Goal: Task Accomplishment & Management: Complete application form

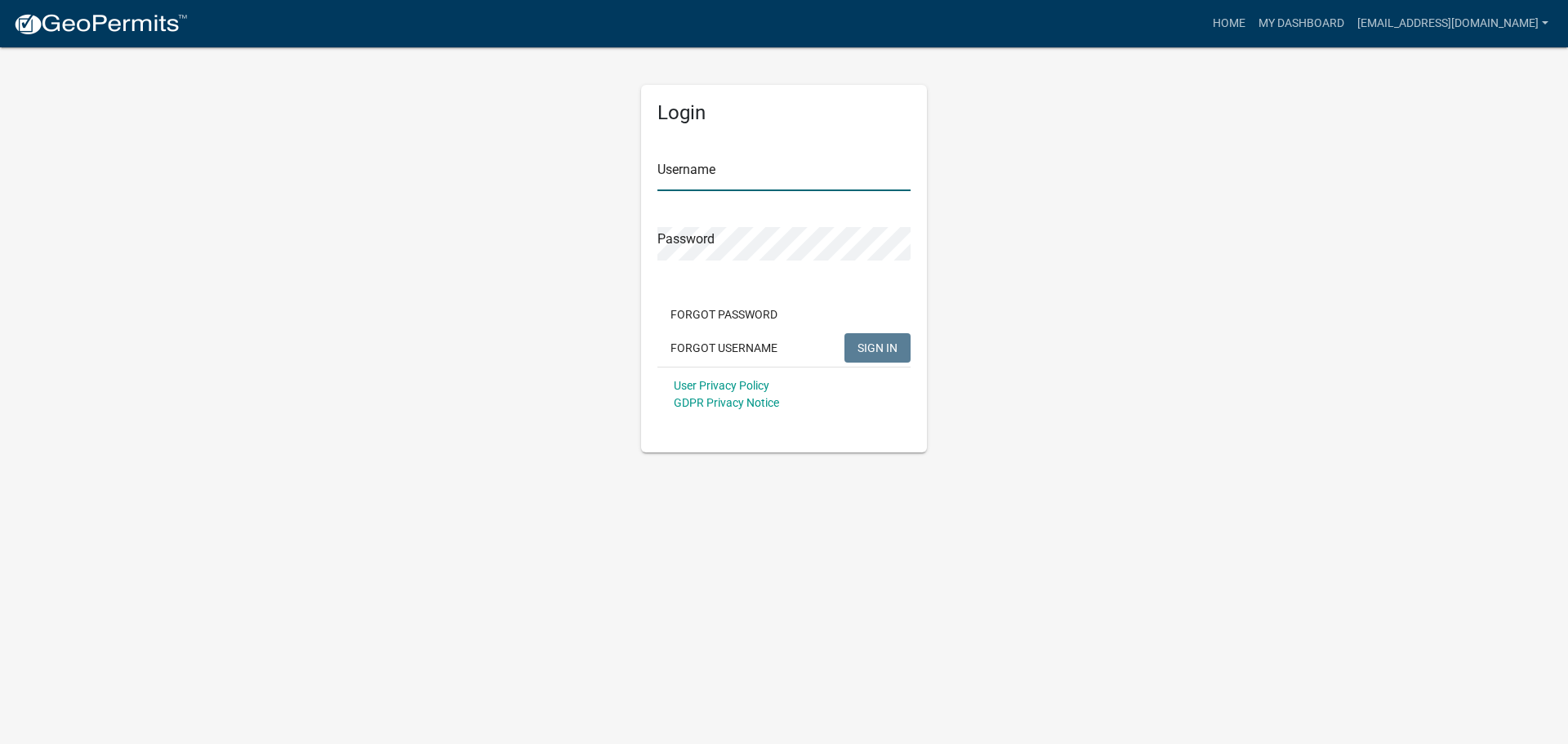
type input "[EMAIL_ADDRESS][DOMAIN_NAME]"
click at [871, 342] on span "SIGN IN" at bounding box center [877, 347] width 40 height 13
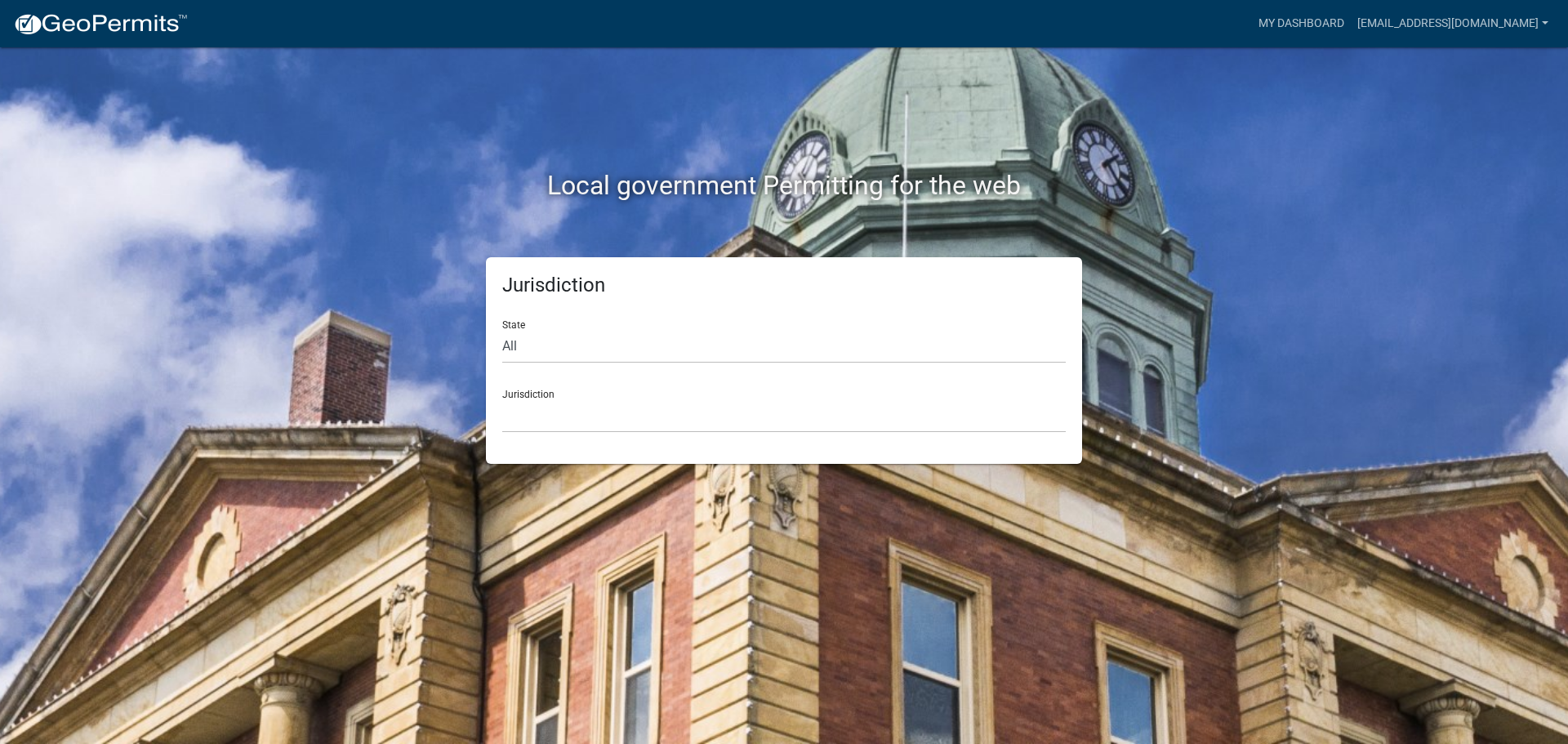
click at [490, 347] on div "Jurisdiction State All [US_STATE] [US_STATE] [US_STATE] [US_STATE] [US_STATE] […" at bounding box center [784, 361] width 597 height 207
click at [517, 346] on select "All [US_STATE] [US_STATE] [US_STATE] [US_STATE] [US_STATE] [US_STATE] [US_STATE…" at bounding box center [784, 347] width 563 height 33
select select "[US_STATE]"
click at [503, 330] on select "All [US_STATE] [US_STATE] [US_STATE] [US_STATE] [US_STATE] [US_STATE] [US_STATE…" at bounding box center [784, 347] width 563 height 33
click at [555, 402] on select "City of [GEOGRAPHIC_DATA], [US_STATE] City of [GEOGRAPHIC_DATA], [US_STATE] Cit…" at bounding box center [784, 416] width 563 height 33
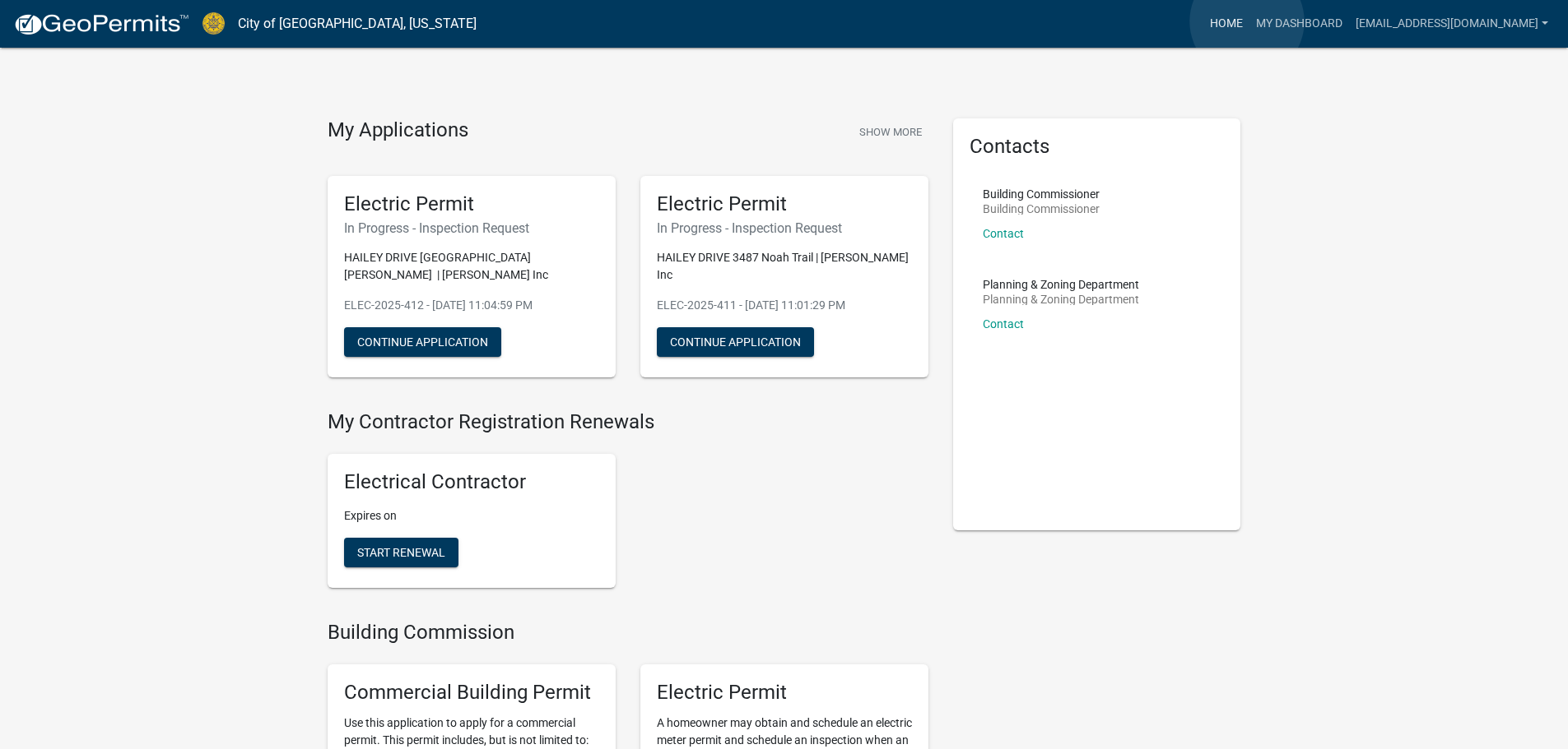
click at [1247, 22] on link "Home" at bounding box center [1226, 23] width 46 height 31
click at [1300, 23] on link "My Dashboard" at bounding box center [1298, 23] width 100 height 31
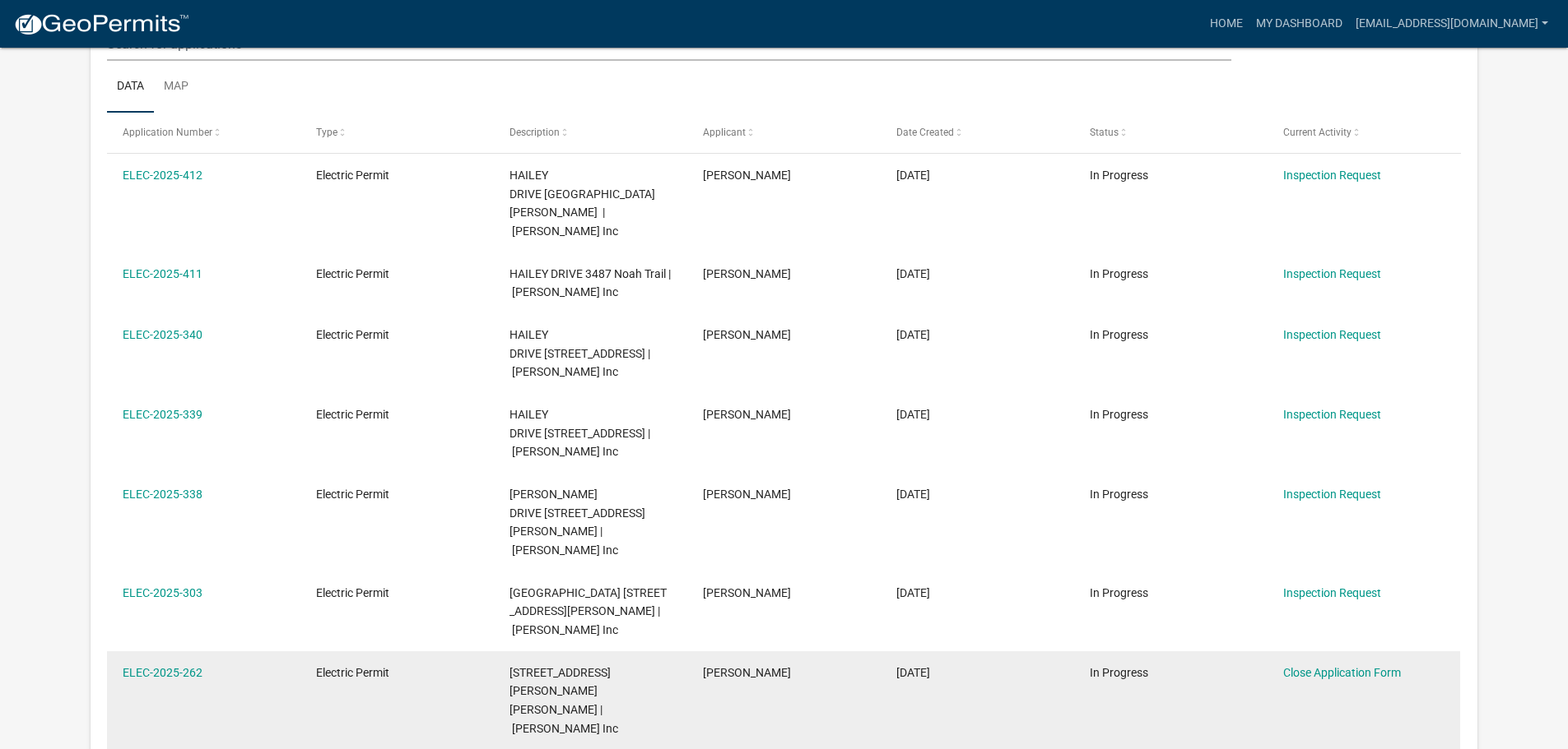
scroll to position [329, 0]
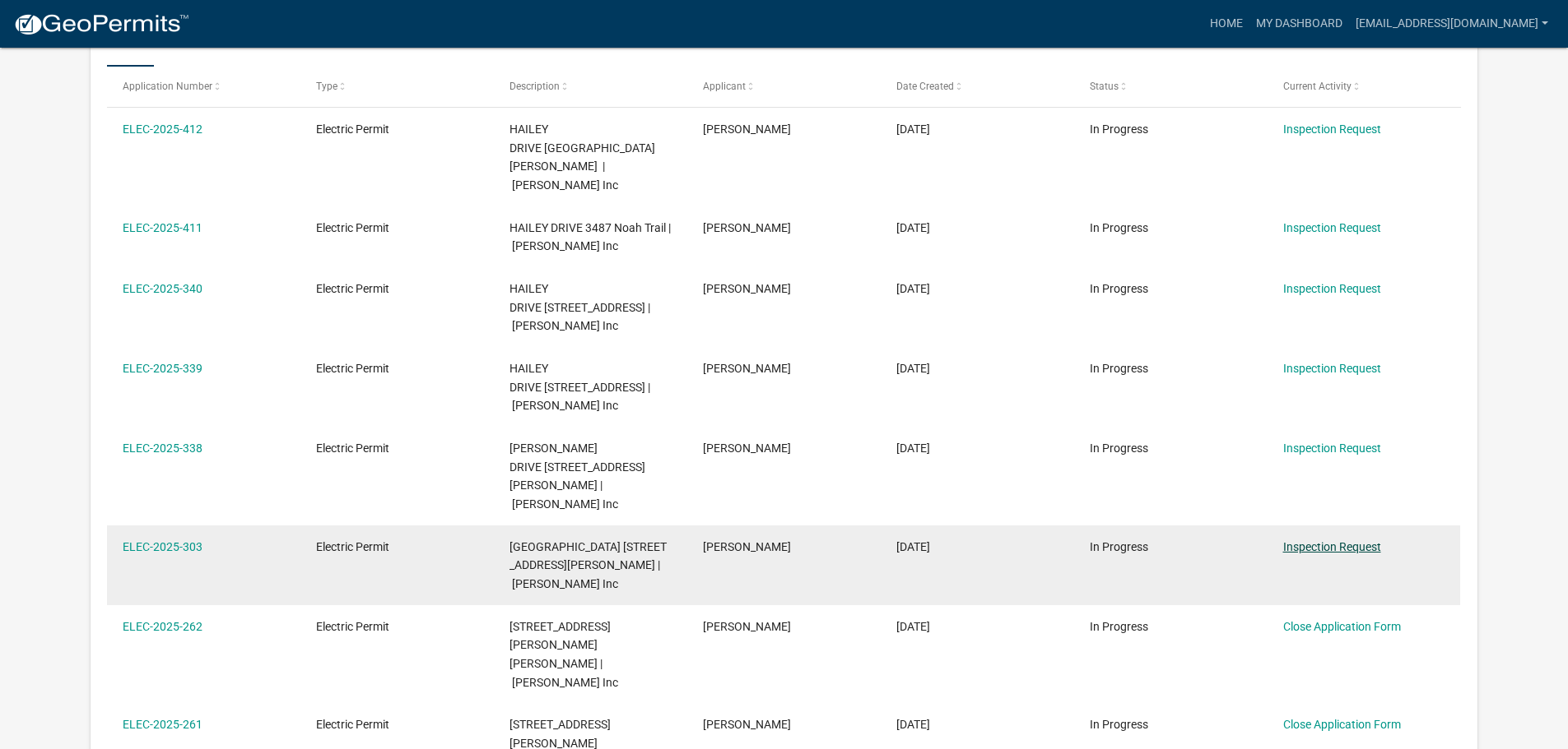
click at [1325, 541] on link "Inspection Request" at bounding box center [1331, 547] width 98 height 13
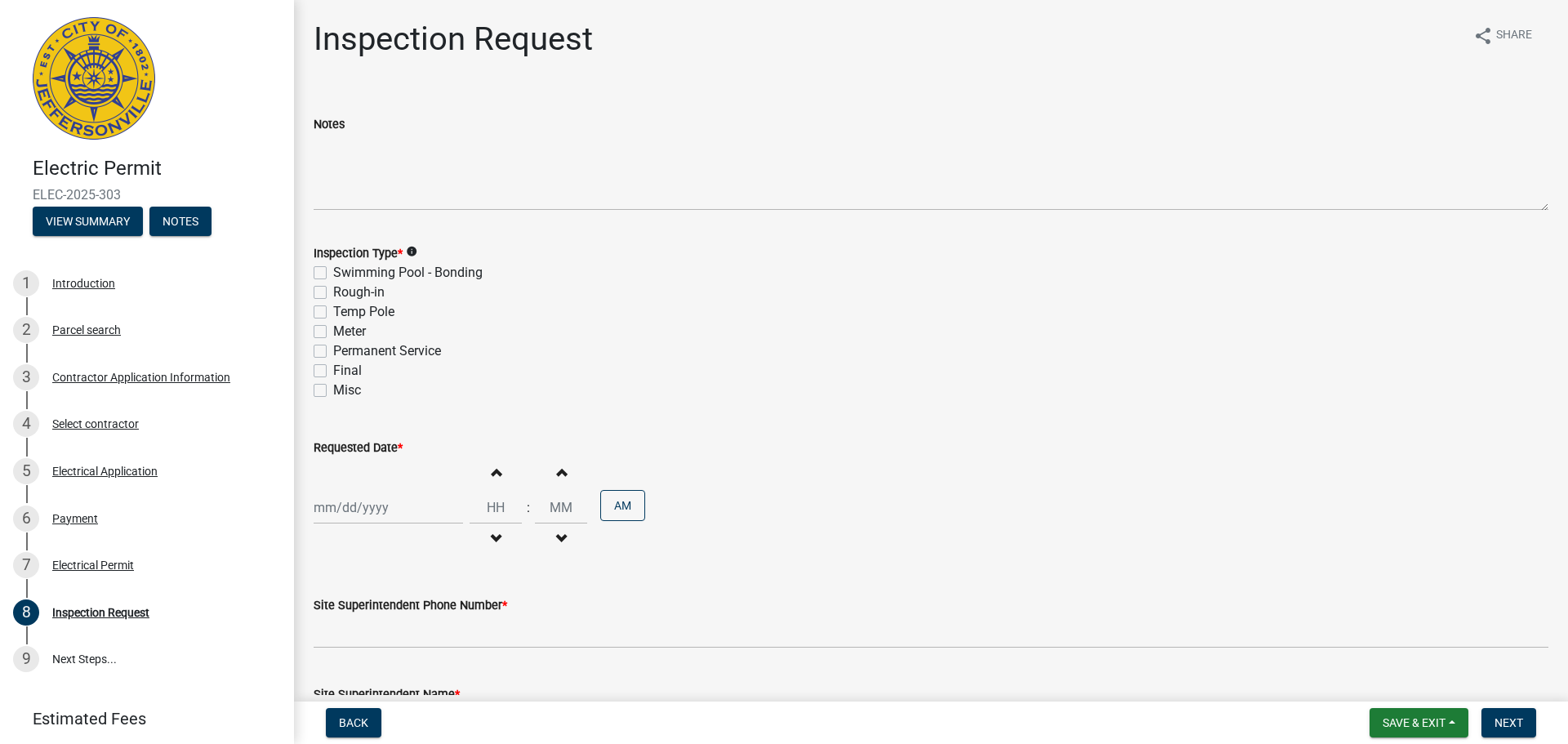
click at [333, 369] on label "Final" at bounding box center [347, 371] width 28 height 20
click at [333, 369] on input "Final" at bounding box center [338, 366] width 11 height 11
checkbox input "true"
checkbox input "false"
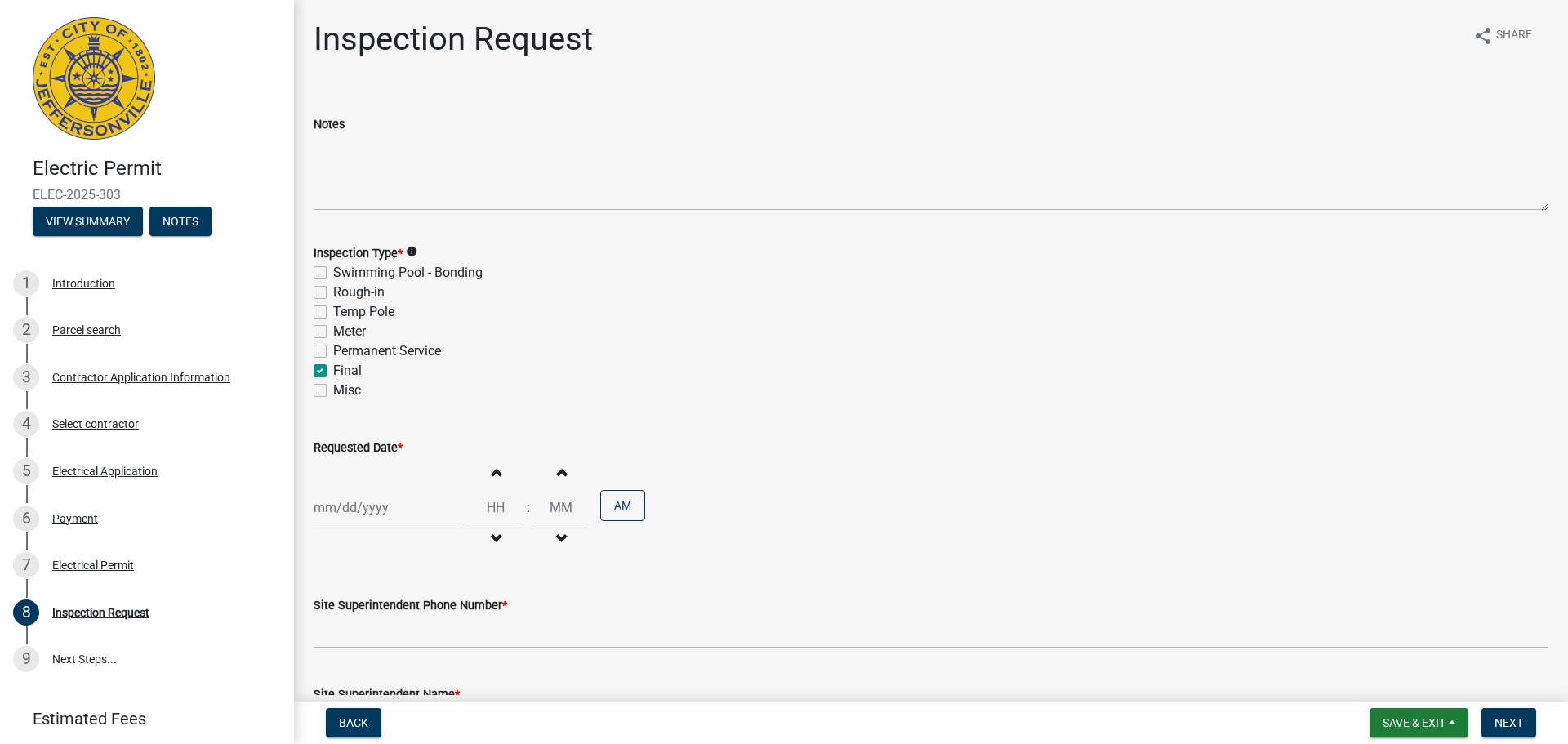
checkbox input "false"
checkbox input "true"
checkbox input "false"
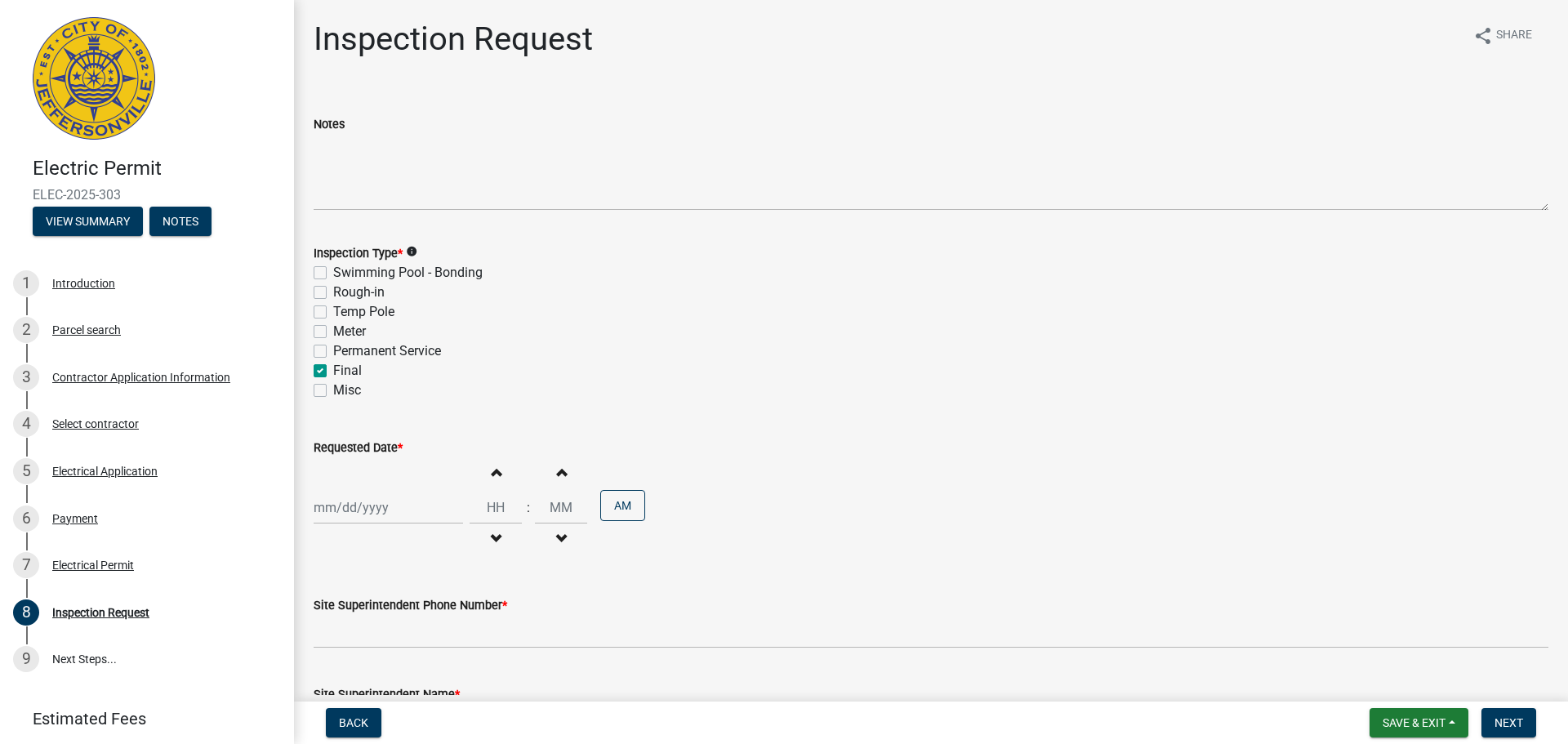
select select "9"
select select "2025"
click at [353, 511] on div "[PERSON_NAME] Feb Mar Apr [PERSON_NAME][DATE] Oct Nov [DATE] 1526 1527 1528 152…" at bounding box center [388, 508] width 150 height 33
click at [440, 391] on div "19" at bounding box center [434, 394] width 26 height 26
type input "[DATE]"
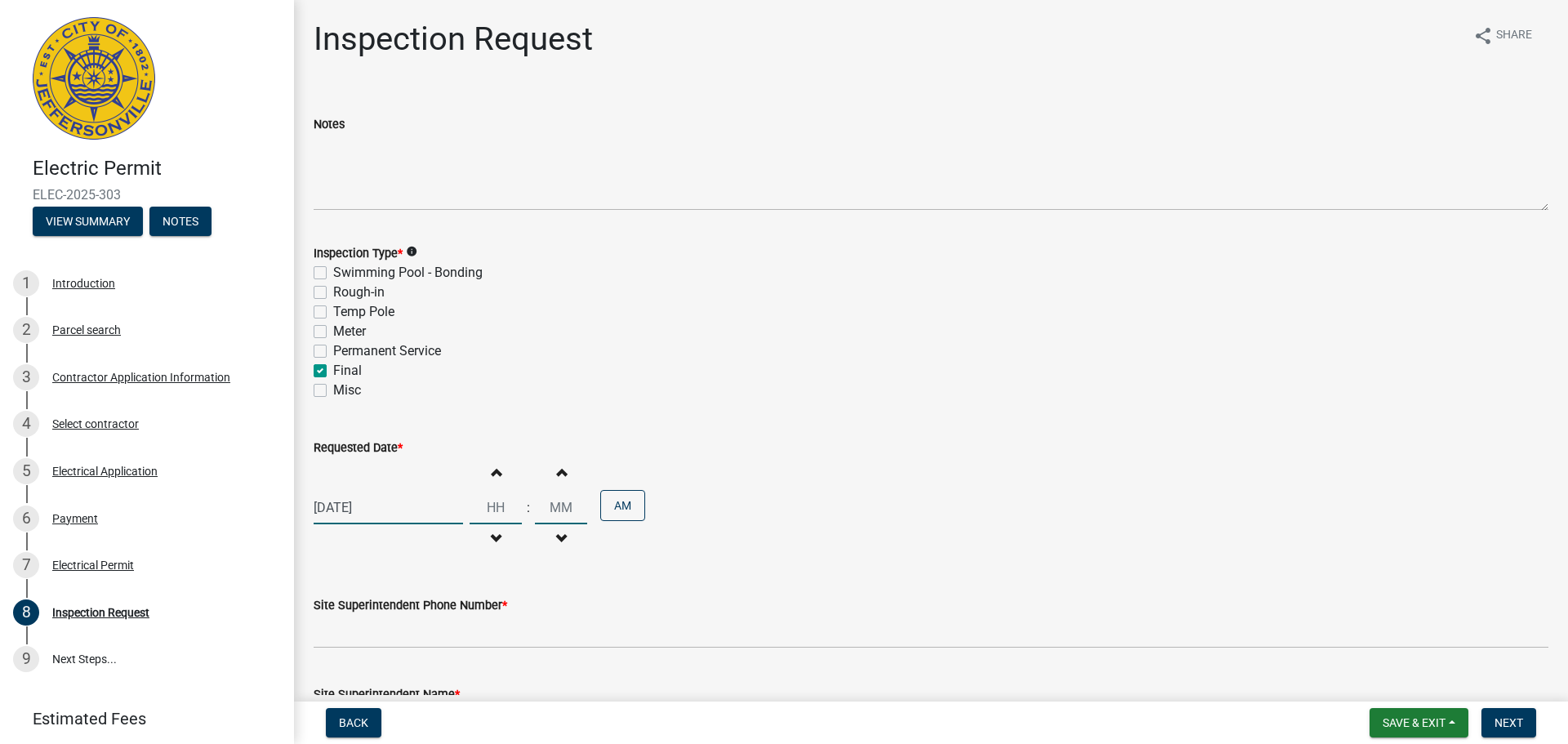
click at [493, 507] on input "Hours" at bounding box center [495, 508] width 52 height 33
type input "12"
type input "00"
click at [625, 513] on button "AM" at bounding box center [622, 505] width 45 height 31
click at [604, 586] on div "Site Superintendent Phone Number *" at bounding box center [931, 610] width 1235 height 76
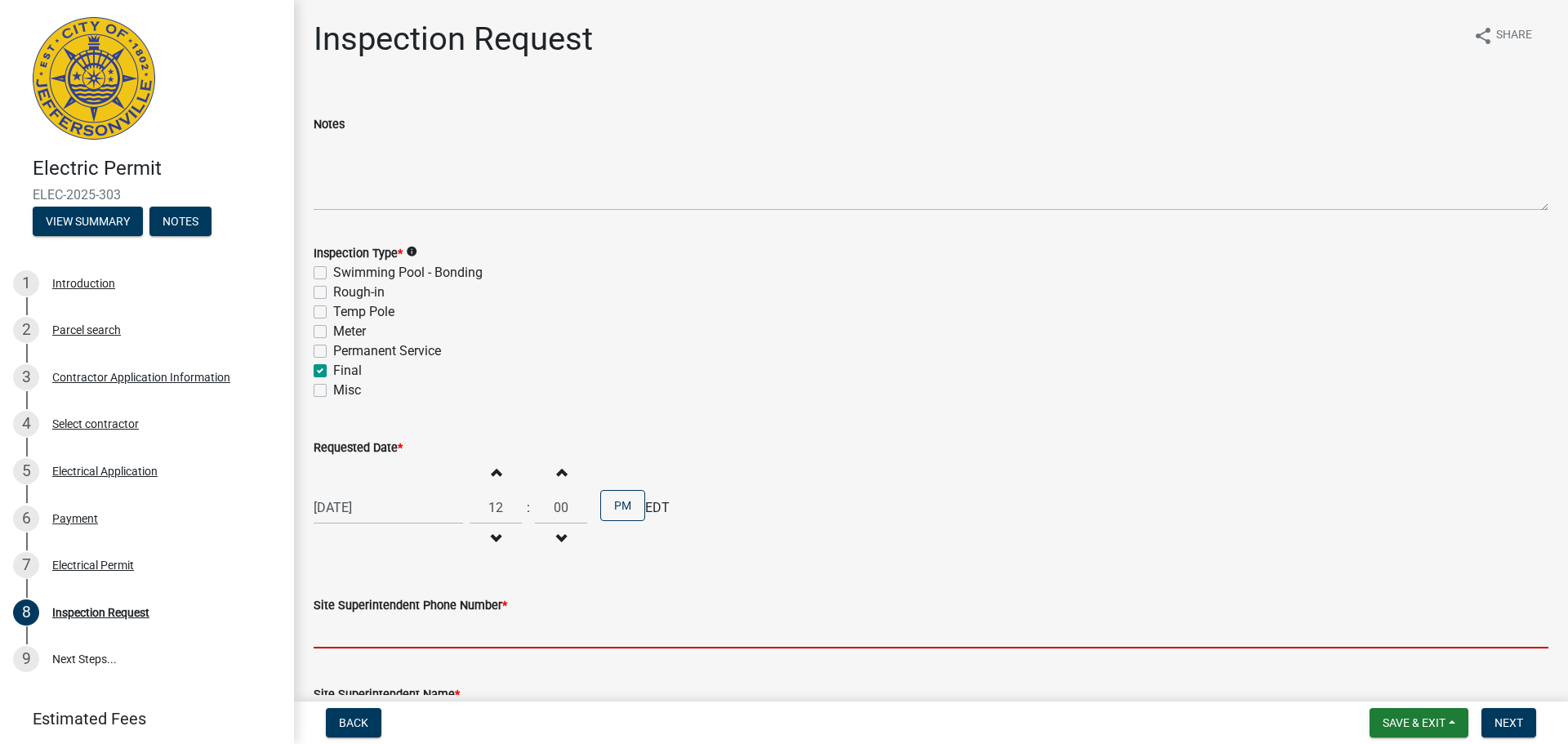
click at [400, 626] on input "Site Superintendent Phone Number *" at bounding box center [931, 632] width 1235 height 33
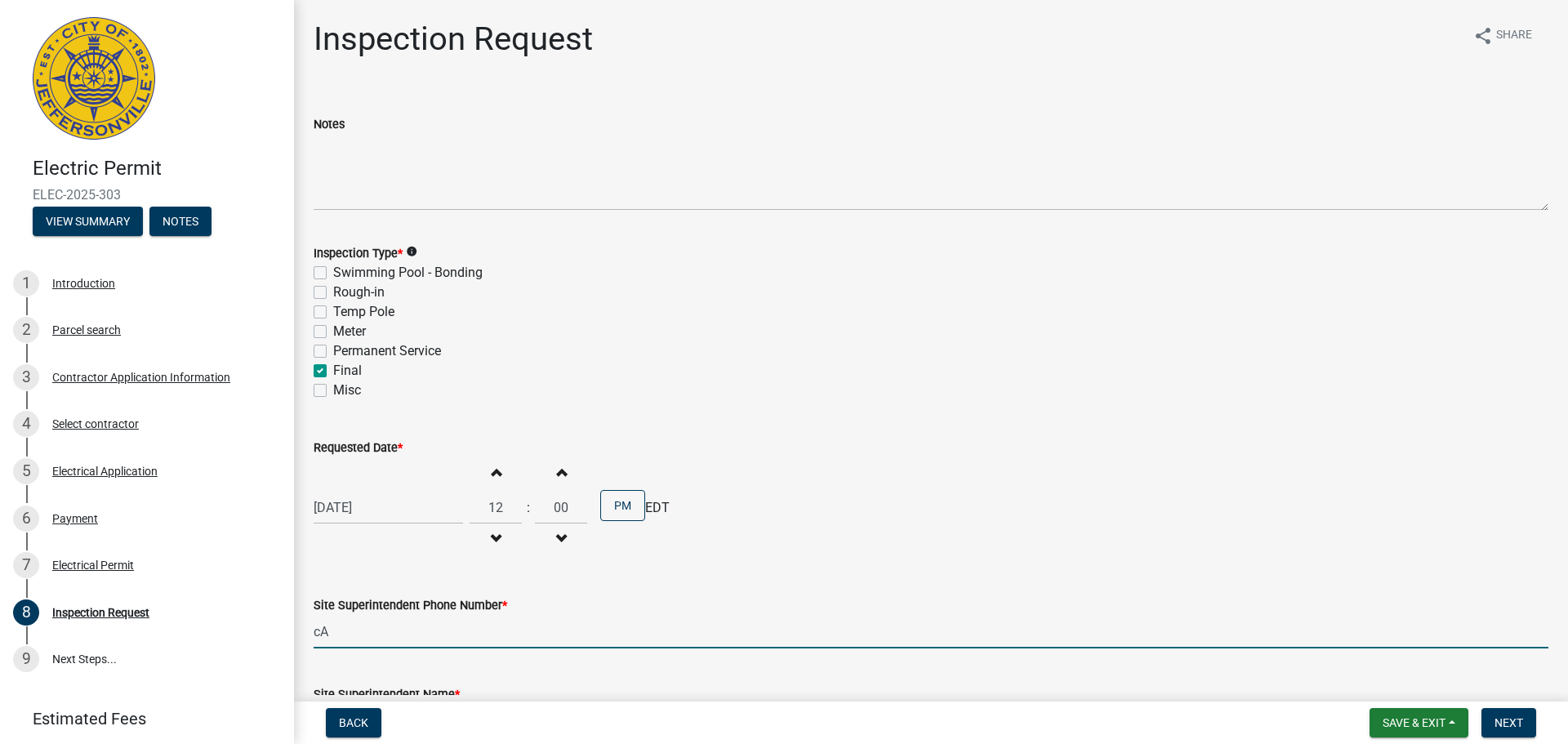
type input "c"
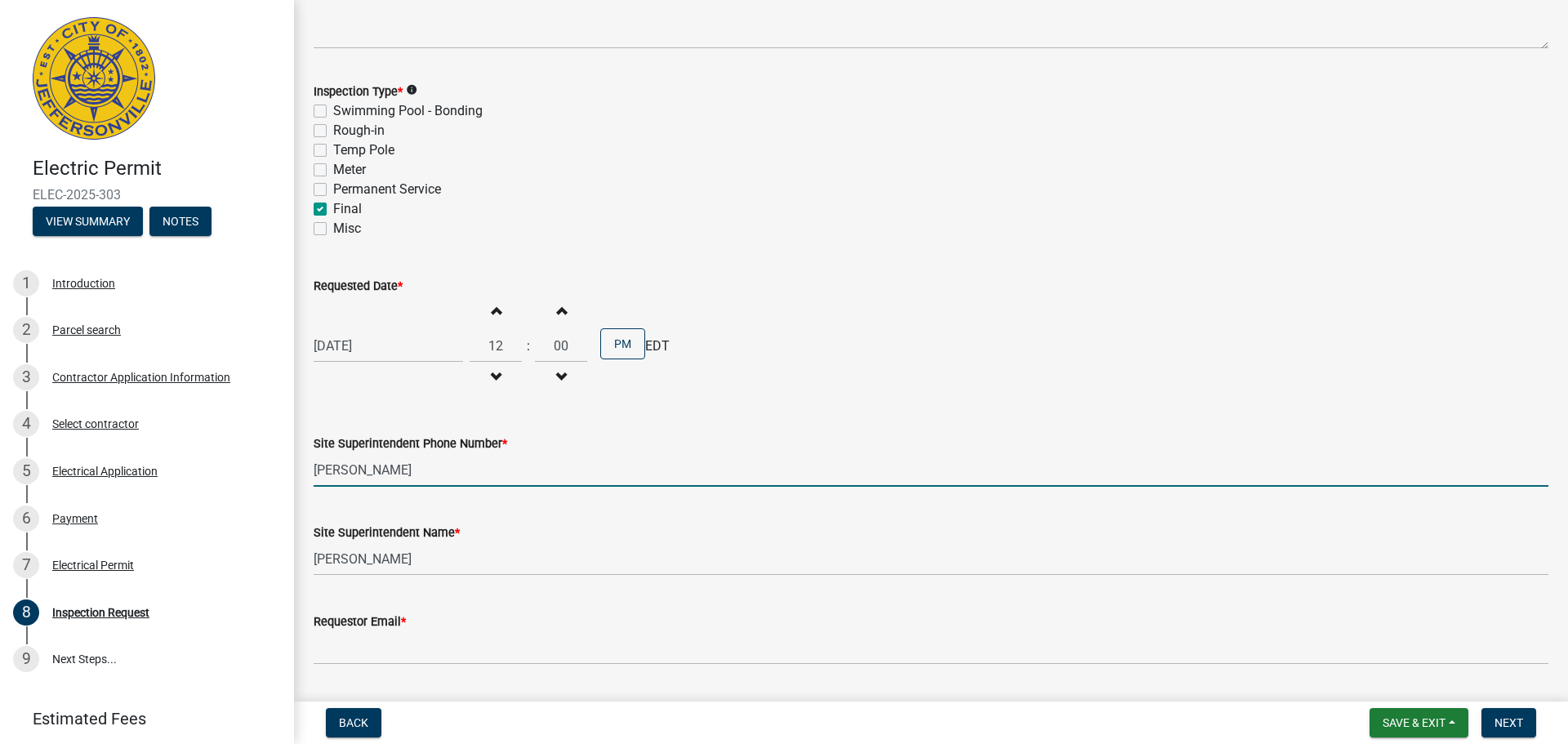
scroll to position [164, 0]
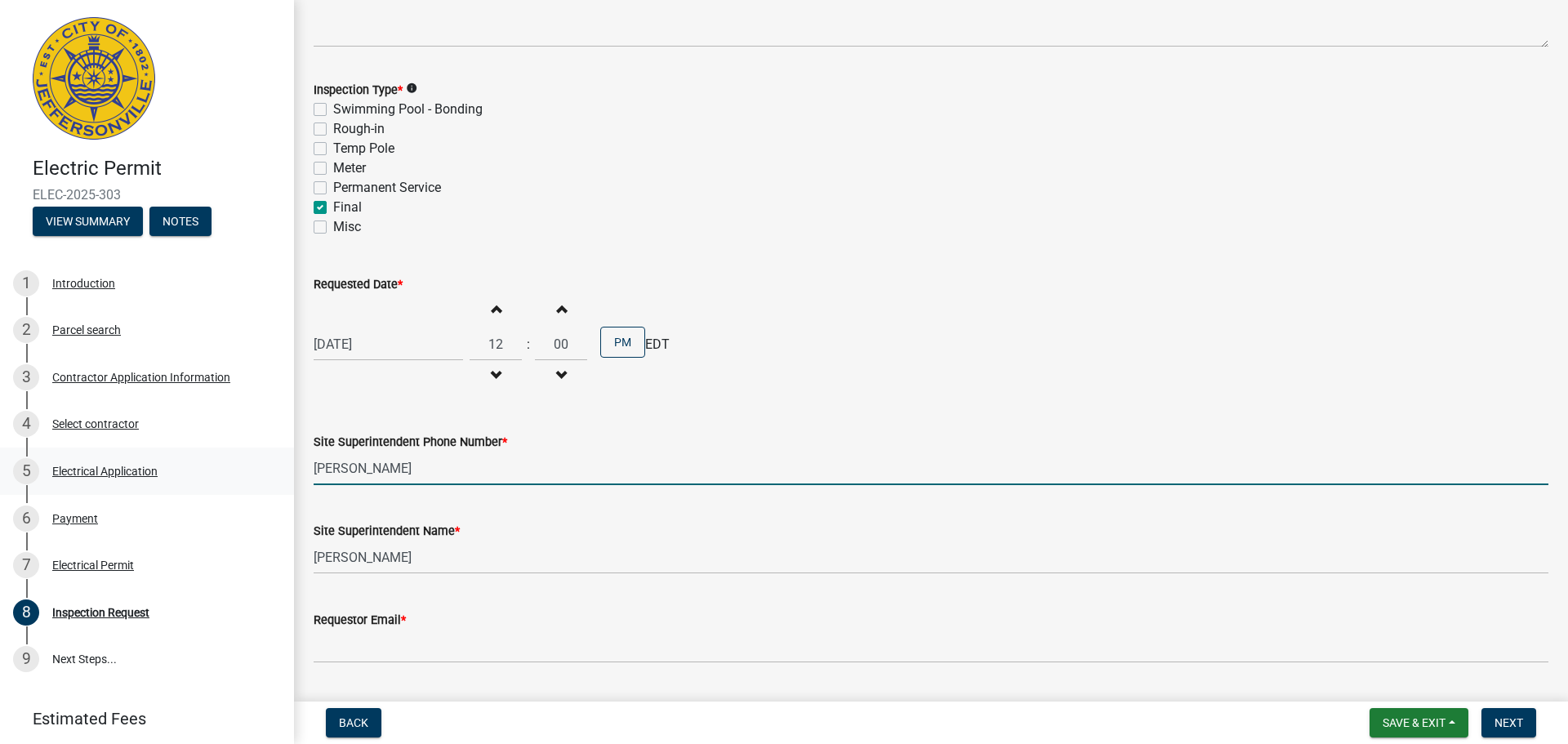
drag, startPoint x: 407, startPoint y: 461, endPoint x: 279, endPoint y: 465, distance: 128.1
click at [279, 465] on div "Electric Permit ELEC-2025-303 View Summary Notes 1 Introduction 2 Parcel search…" at bounding box center [784, 372] width 1568 height 744
type input "5026852186"
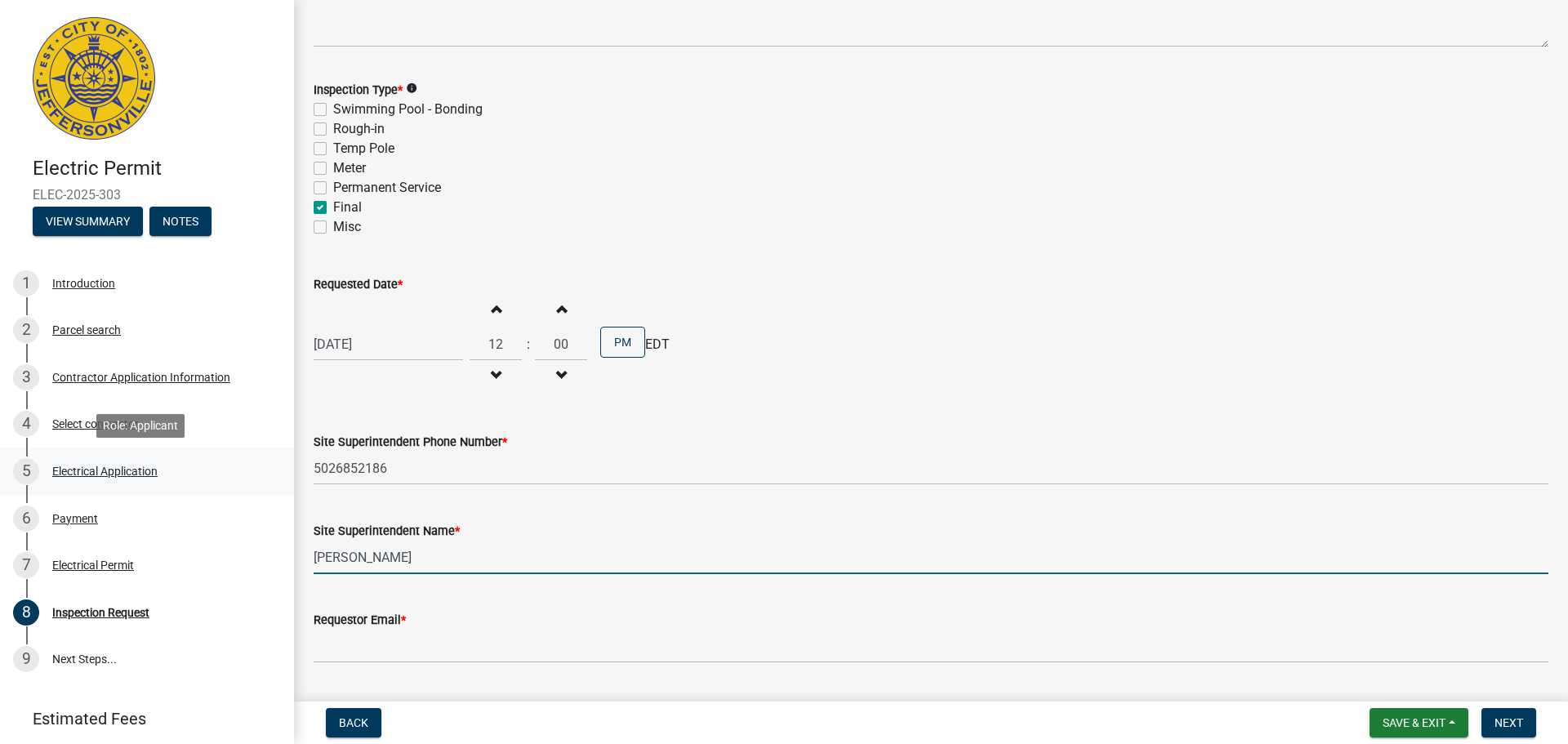
type input "[PERSON_NAME]"
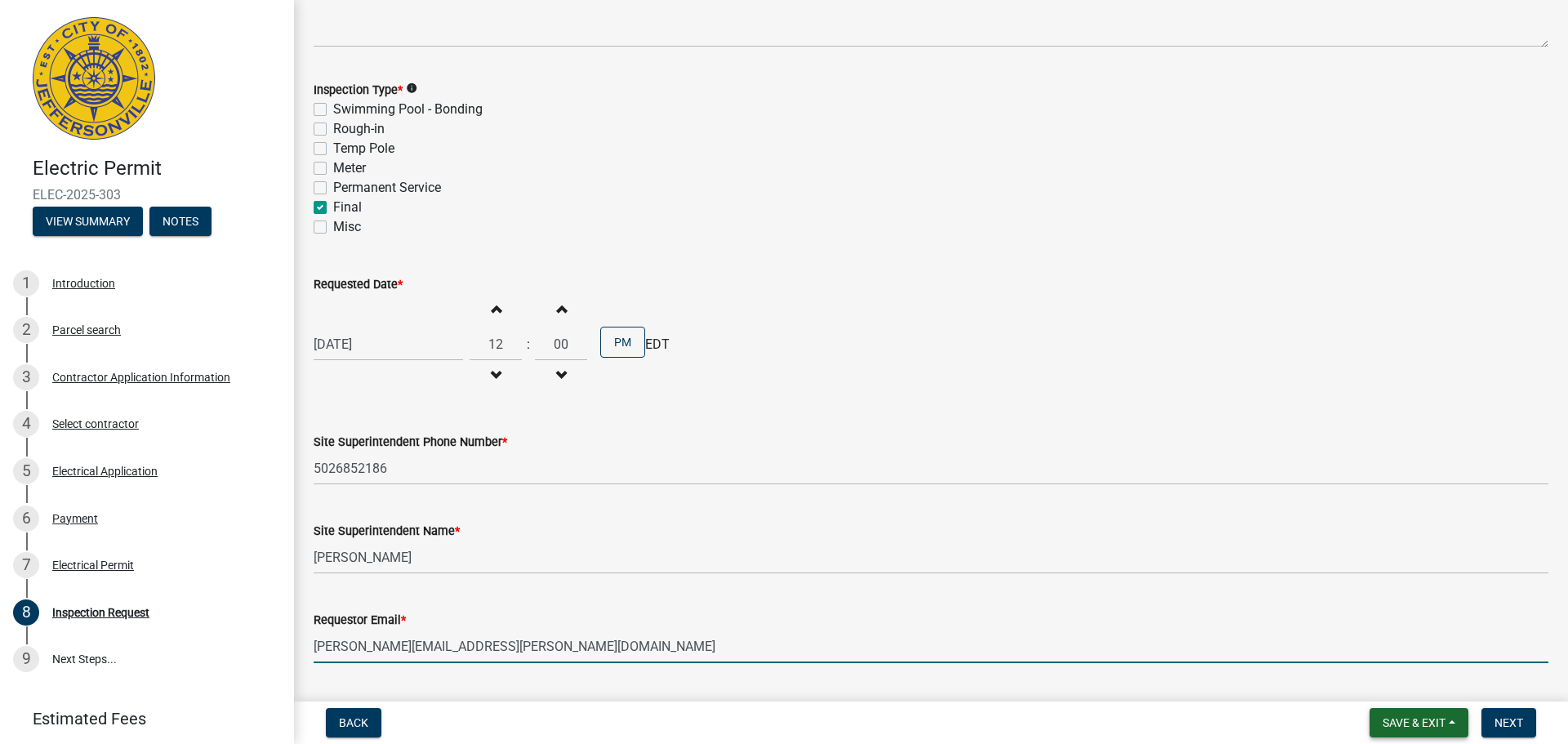
type input "[PERSON_NAME][EMAIL_ADDRESS][PERSON_NAME][DOMAIN_NAME]"
click at [1374, 722] on button "Save & Exit" at bounding box center [1418, 722] width 99 height 29
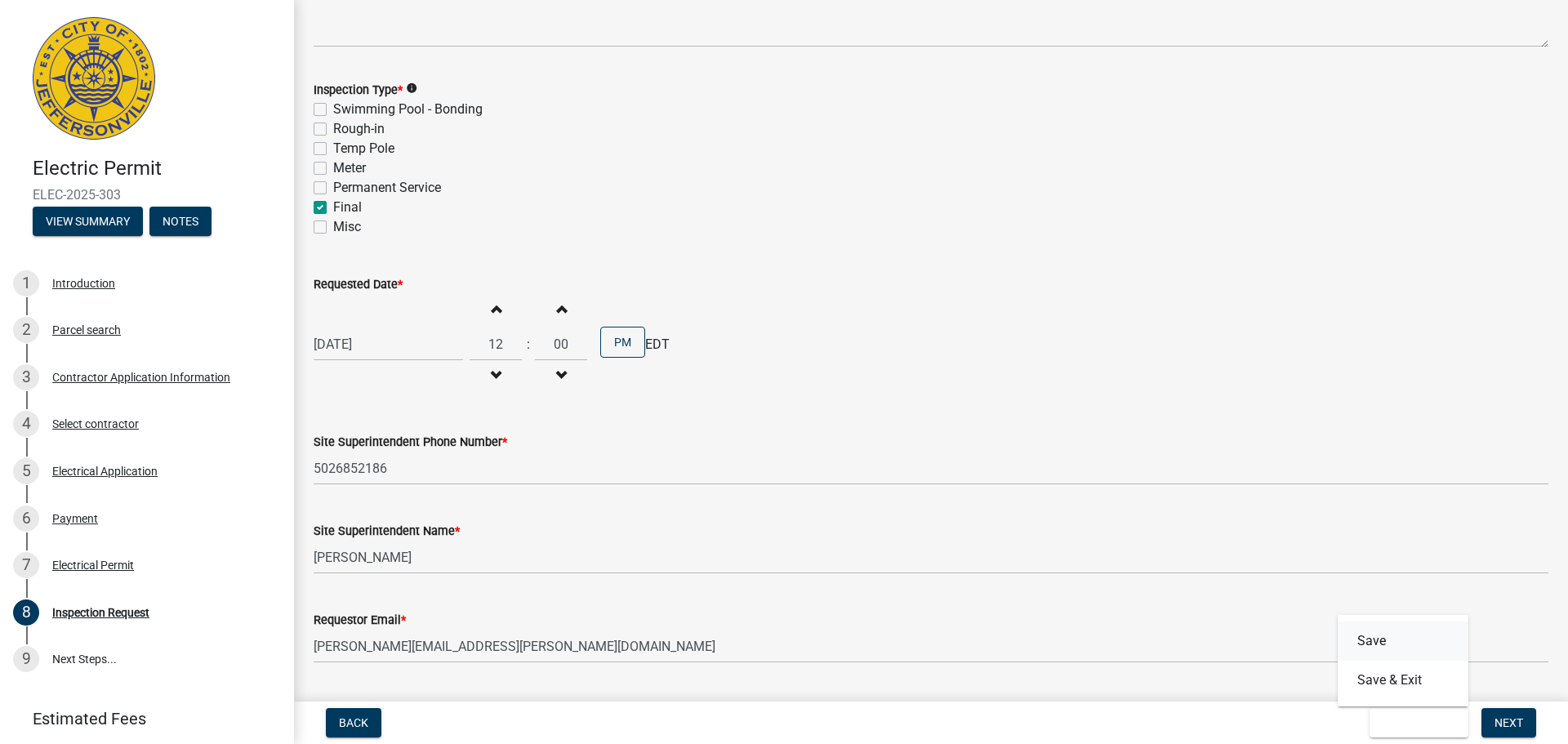
click at [1378, 640] on button "Save" at bounding box center [1403, 641] width 130 height 39
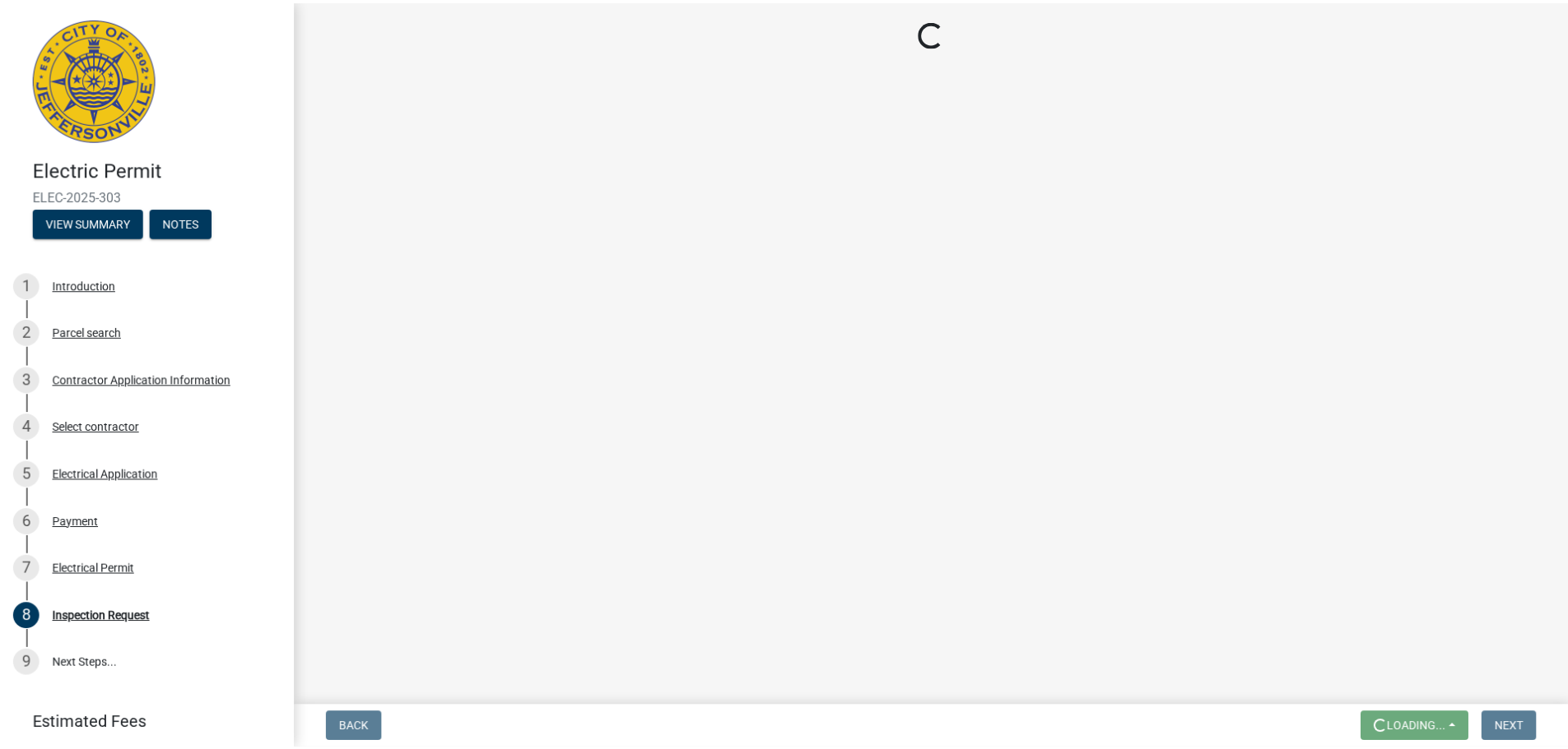
scroll to position [0, 0]
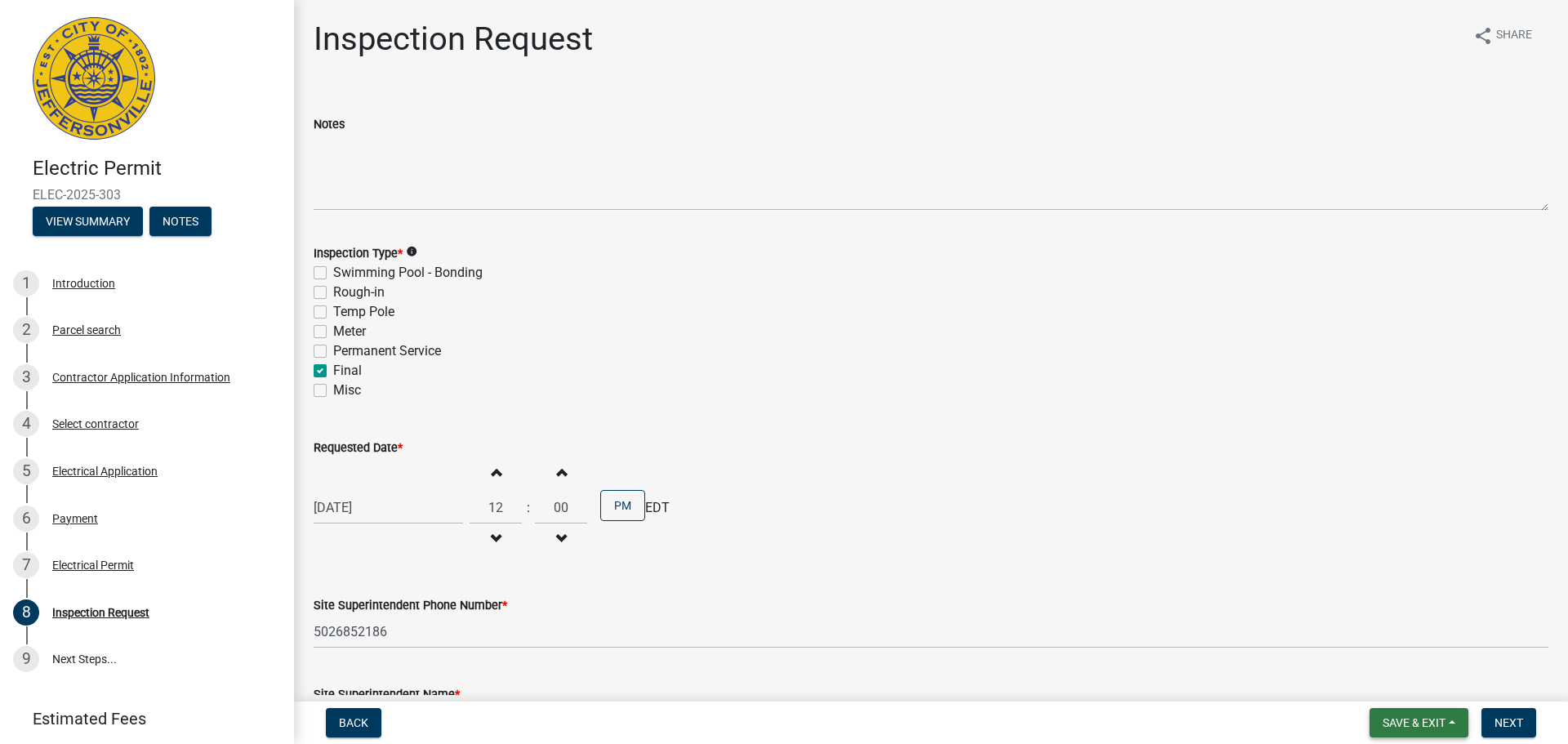
click at [1428, 732] on button "Save & Exit" at bounding box center [1418, 722] width 99 height 29
click at [1381, 673] on button "Save & Exit" at bounding box center [1403, 680] width 130 height 39
